Goal: Find contact information: Find contact information

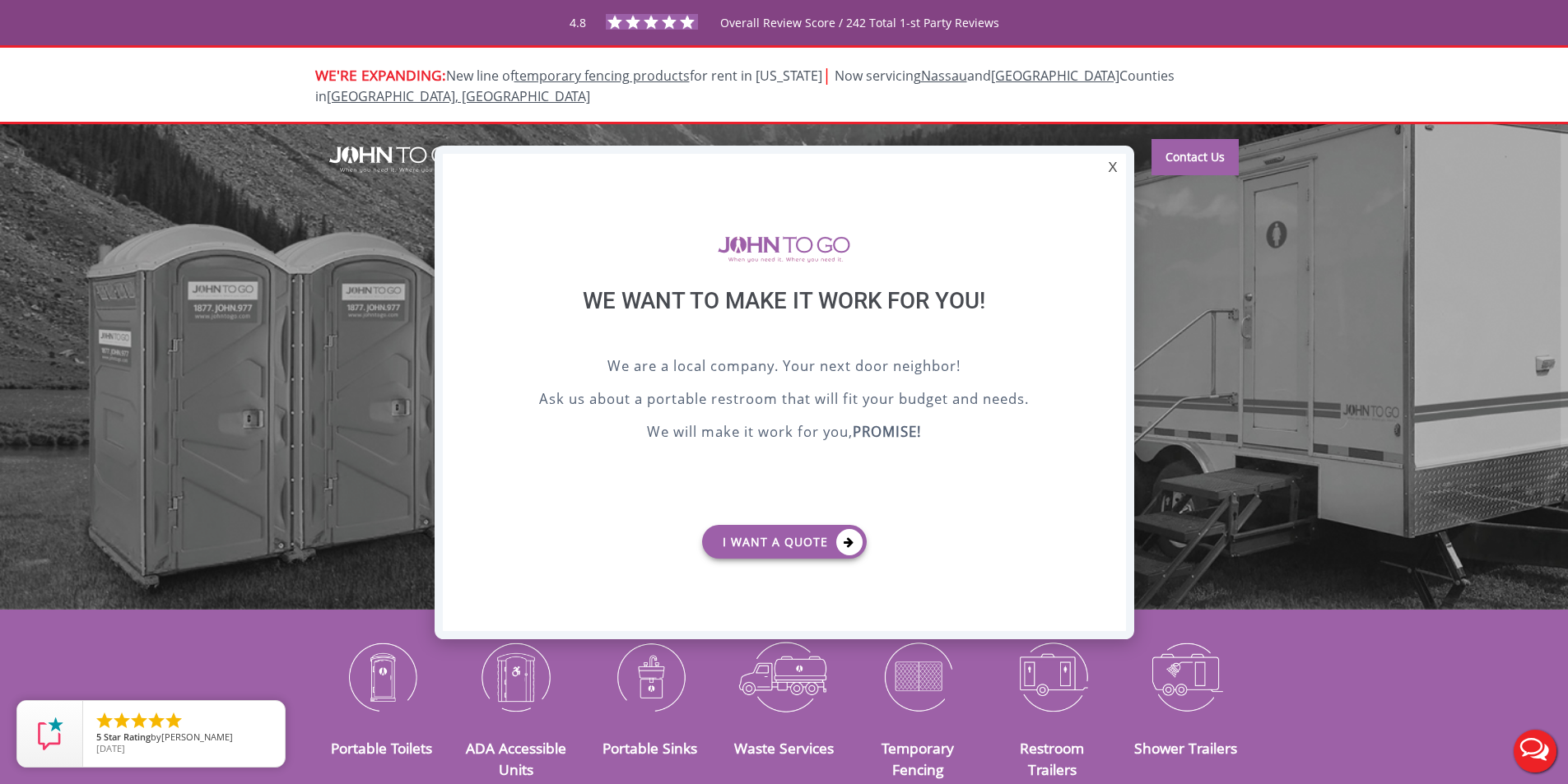
click at [1094, 172] on div "X We want to make it work for you! We are a local company. Your next door neigh…" at bounding box center [784, 392] width 700 height 493
click at [1107, 172] on div "X" at bounding box center [1113, 168] width 26 height 28
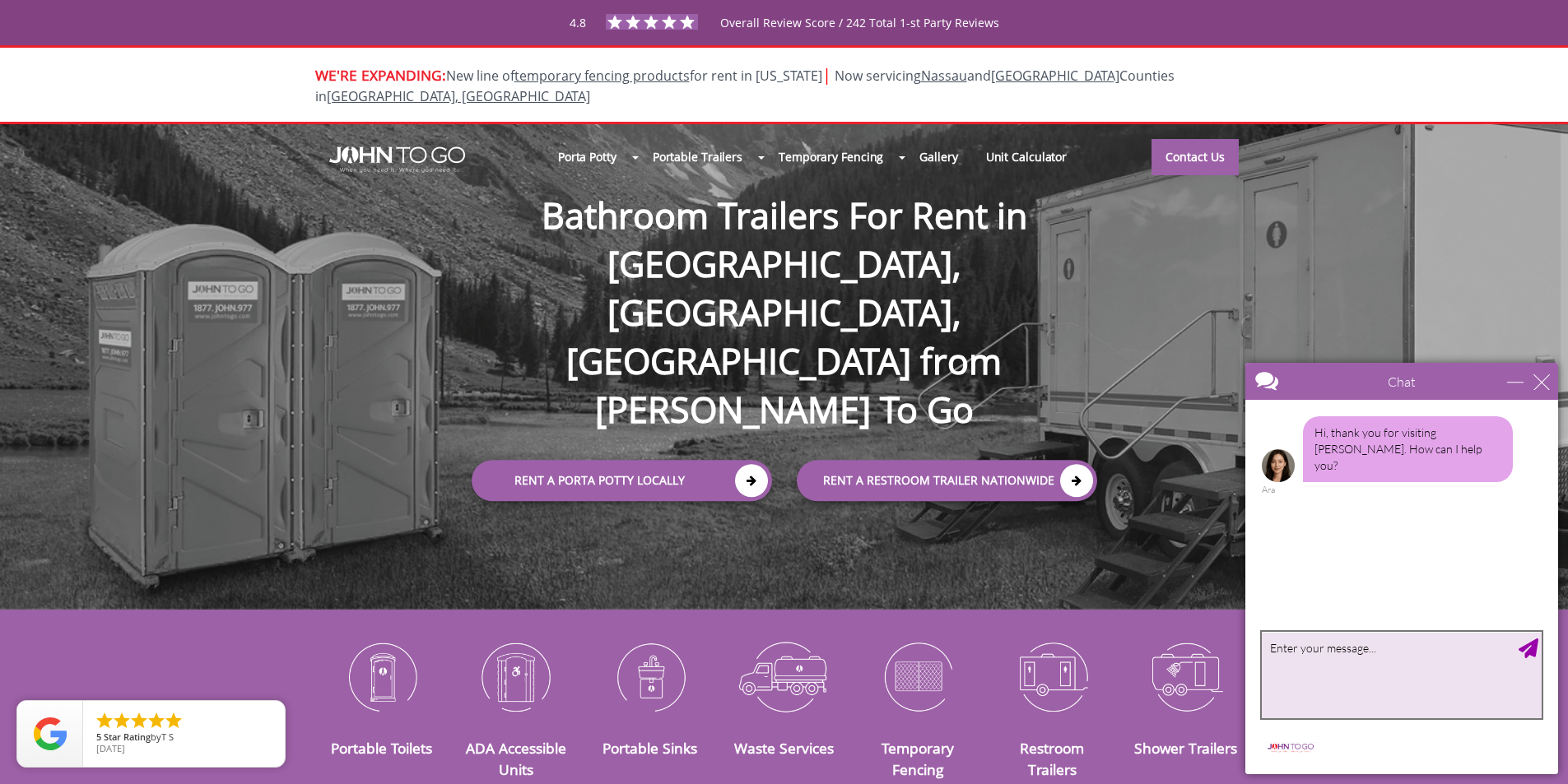
click at [1361, 680] on textarea "type your message" at bounding box center [1401, 675] width 280 height 87
type textarea "c"
type textarea "do you guys clear tanks"
type textarea "y"
type textarea "hello?"
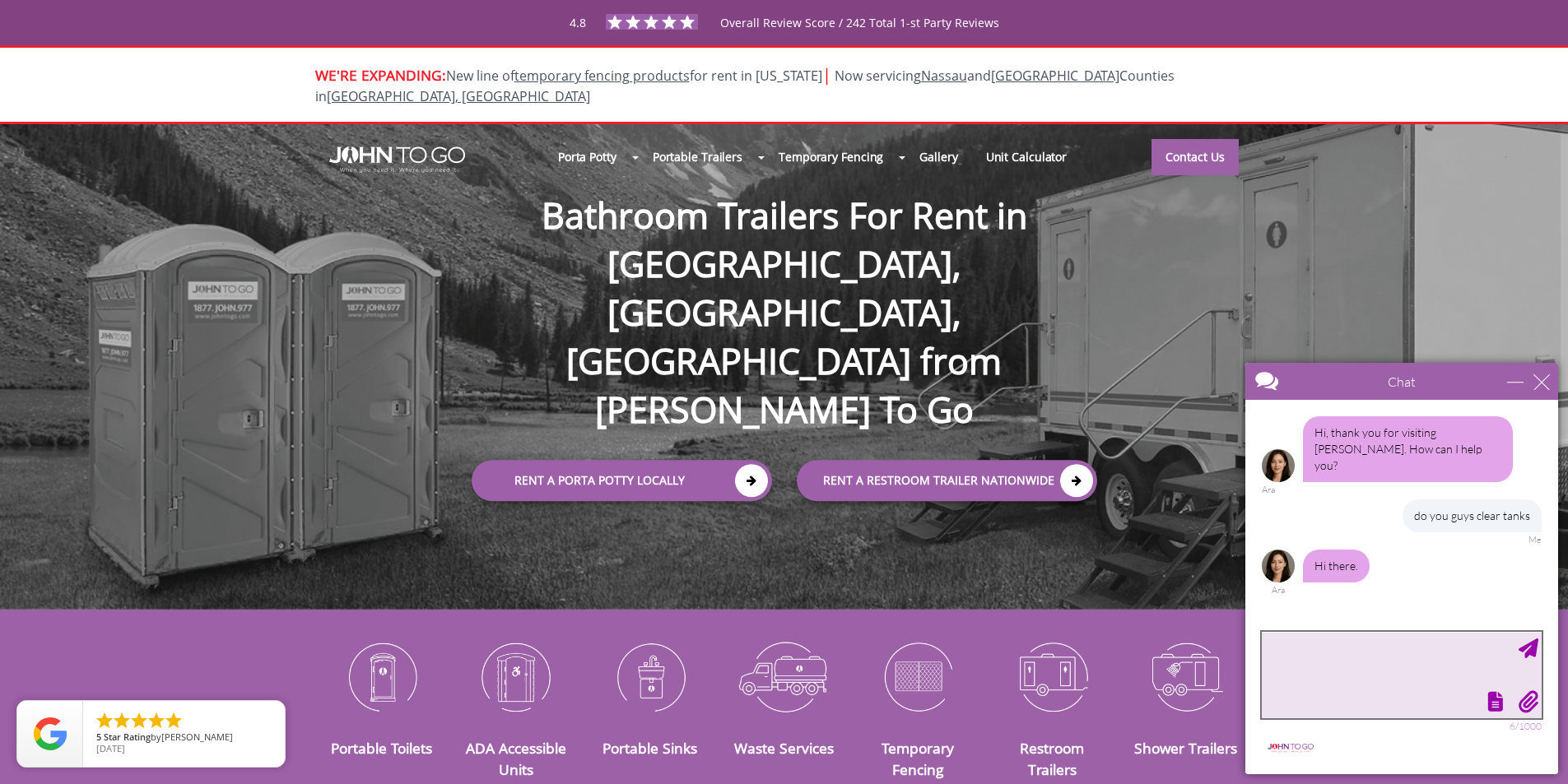
scroll to position [6, 0]
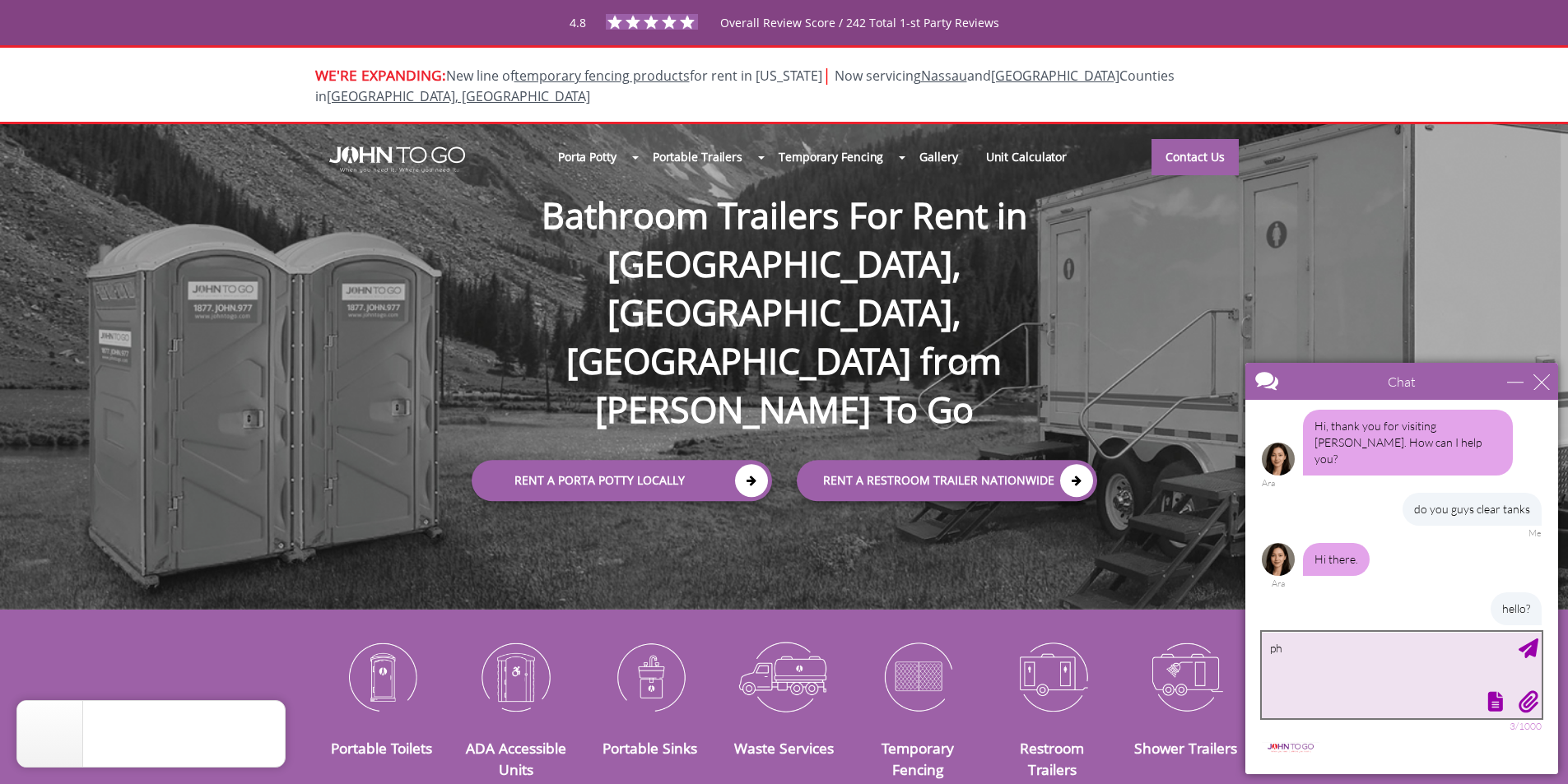
type textarea "p"
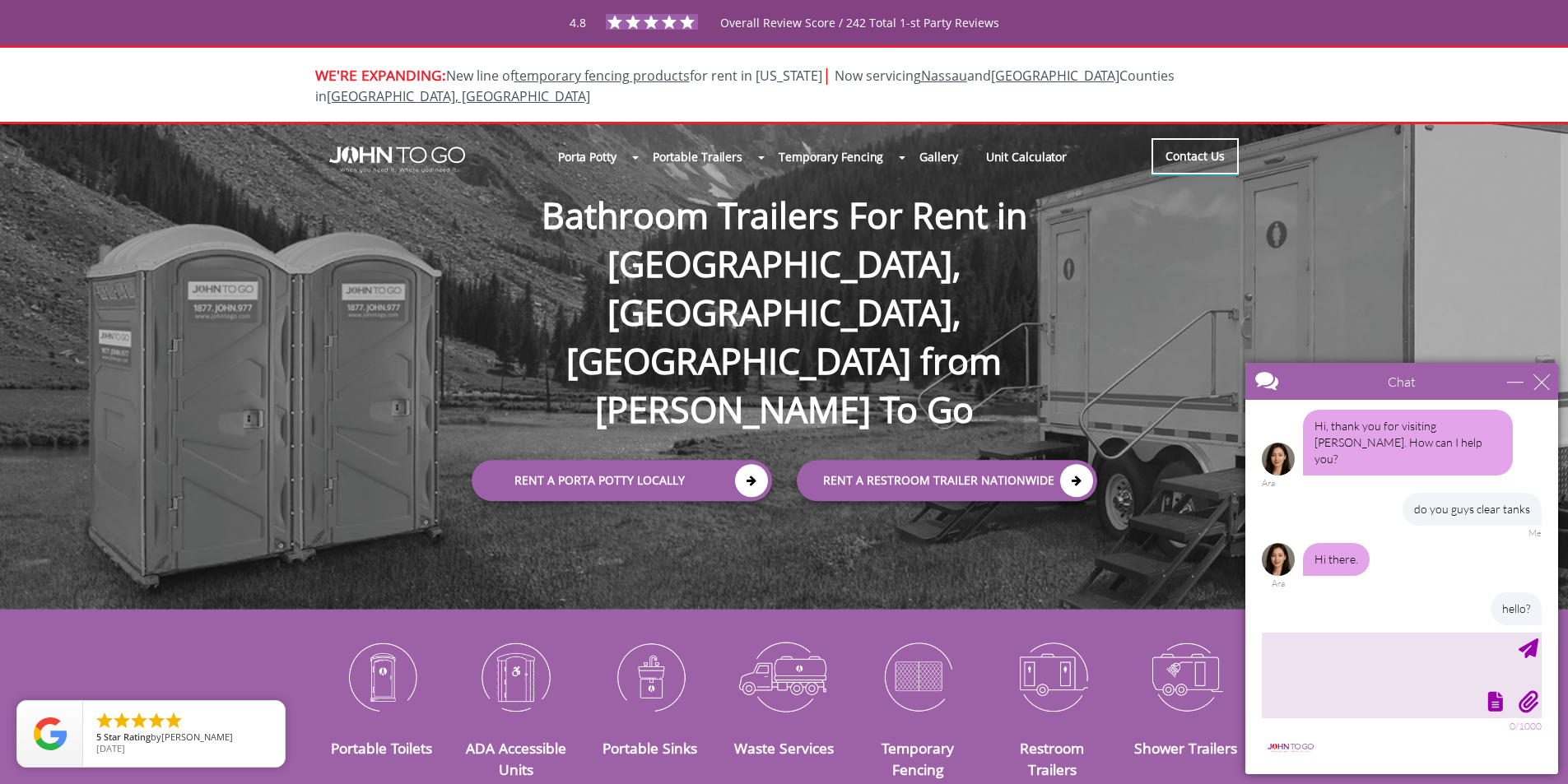
click at [1175, 138] on link "Contact Us" at bounding box center [1195, 156] width 88 height 36
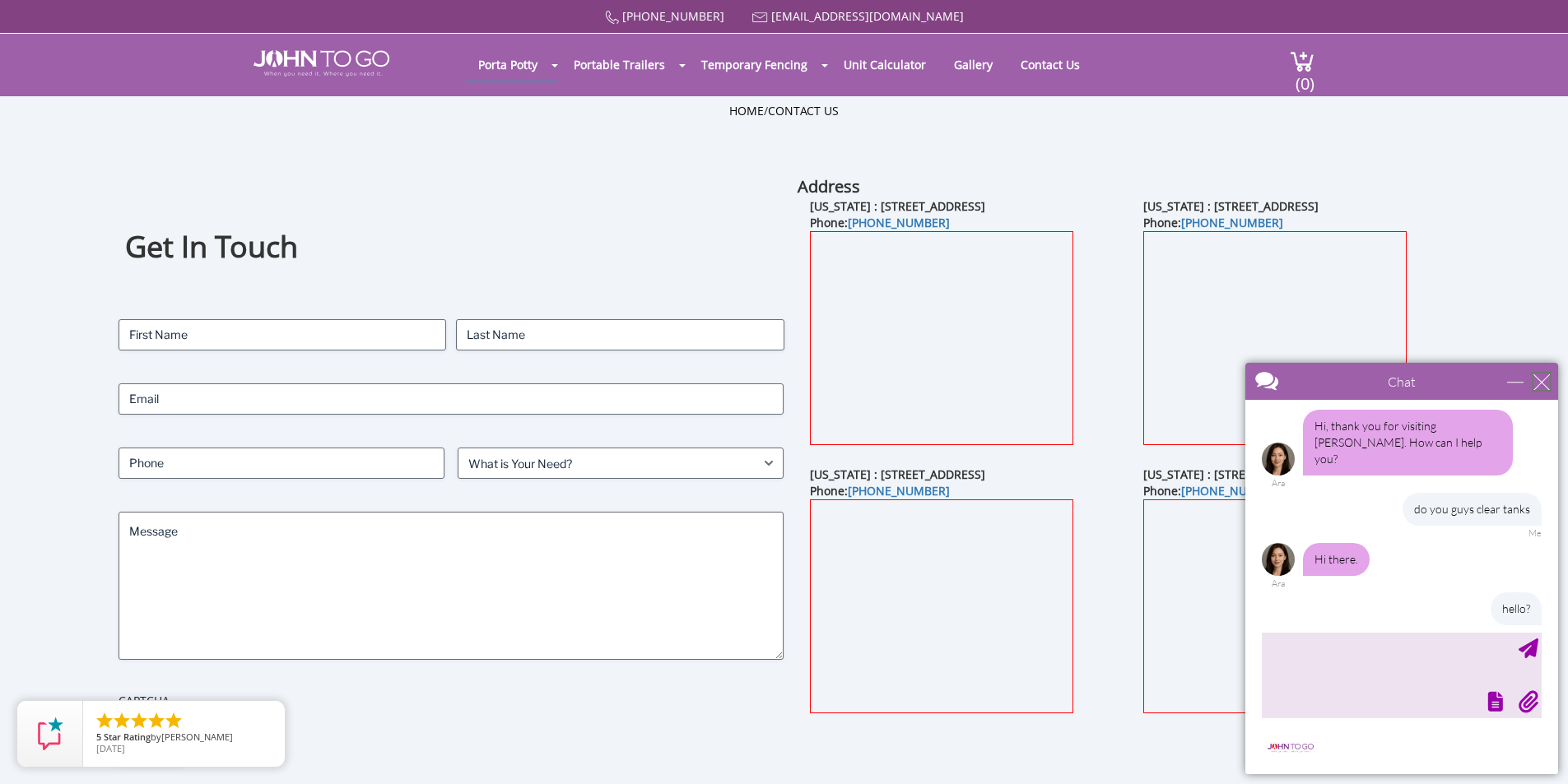
click at [1546, 376] on div "close" at bounding box center [1542, 382] width 17 height 17
type input "Continue Chat"
type input "End Chat"
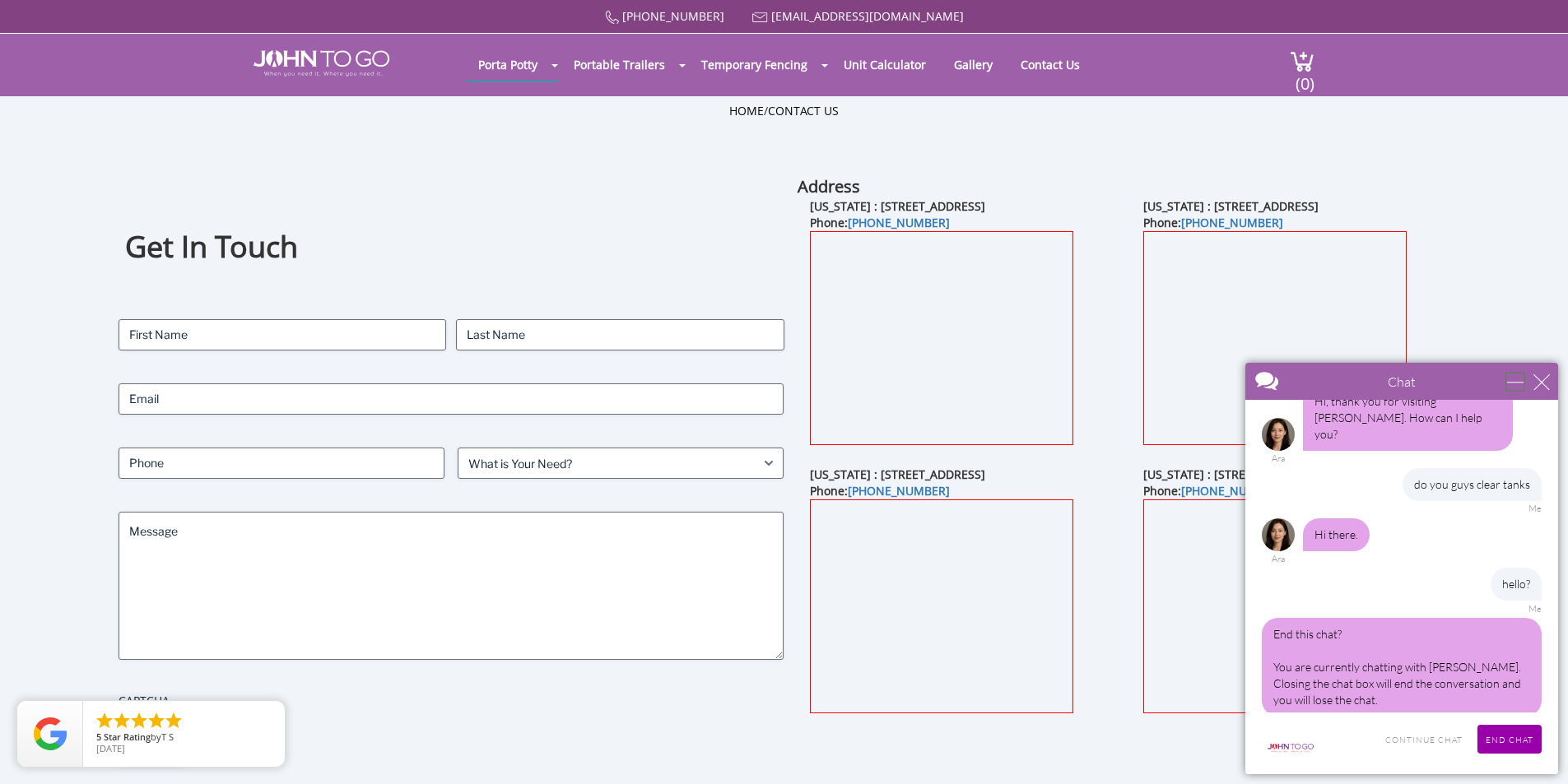
click at [1506, 382] on div "Chat" at bounding box center [1402, 381] width 313 height 37
click at [1509, 385] on div "minimize" at bounding box center [1515, 382] width 17 height 17
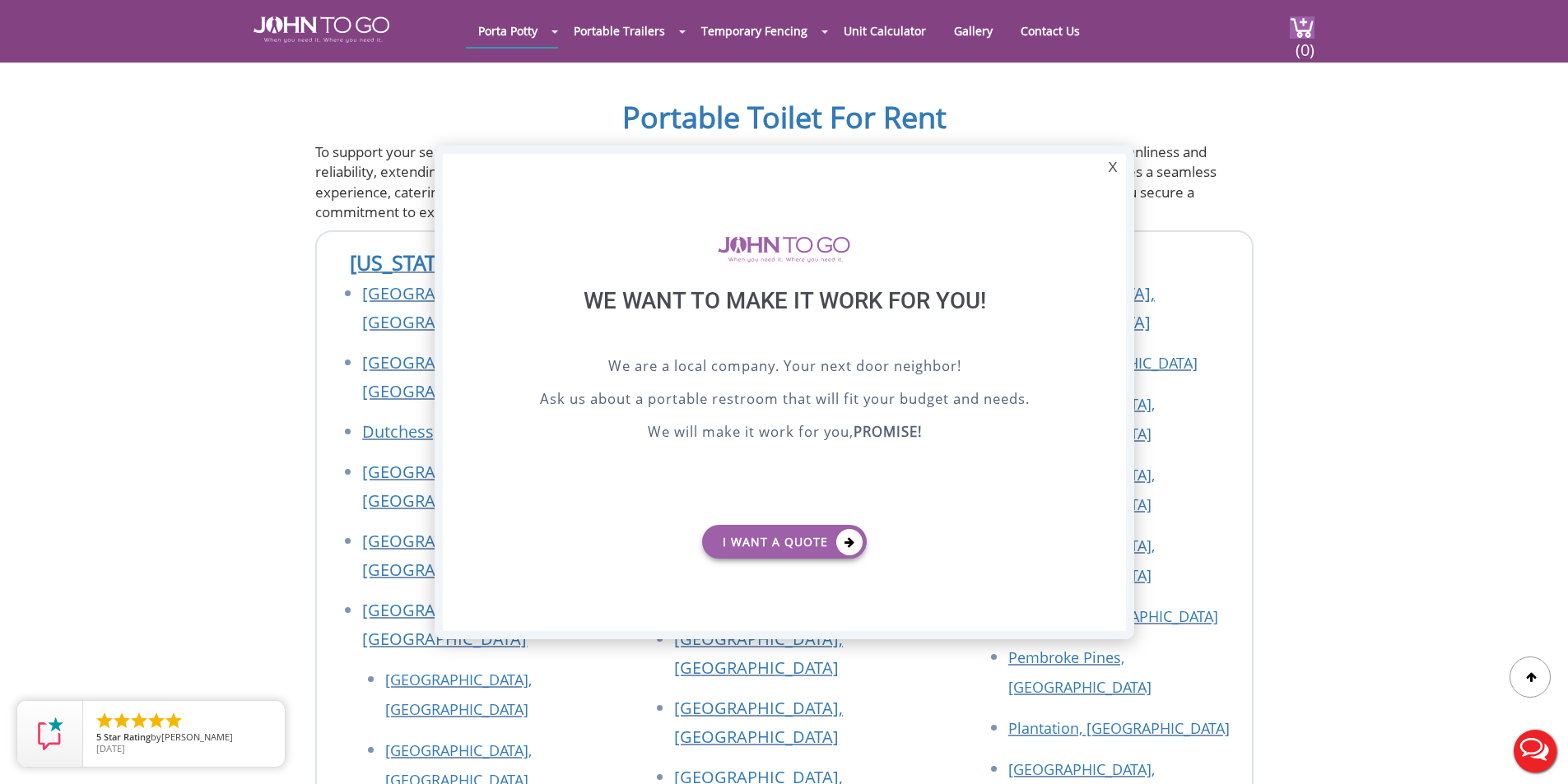
scroll to position [0, 0]
click at [1111, 169] on div "X" at bounding box center [1113, 168] width 26 height 28
